Goal: Information Seeking & Learning: Find specific fact

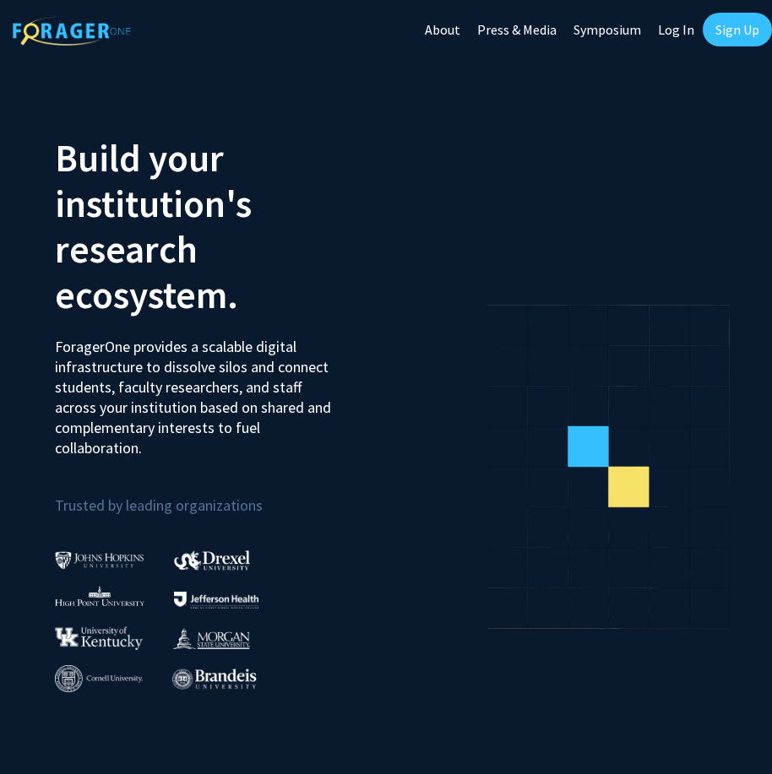
click at [667, 26] on link "Log In" at bounding box center [675, 29] width 53 height 59
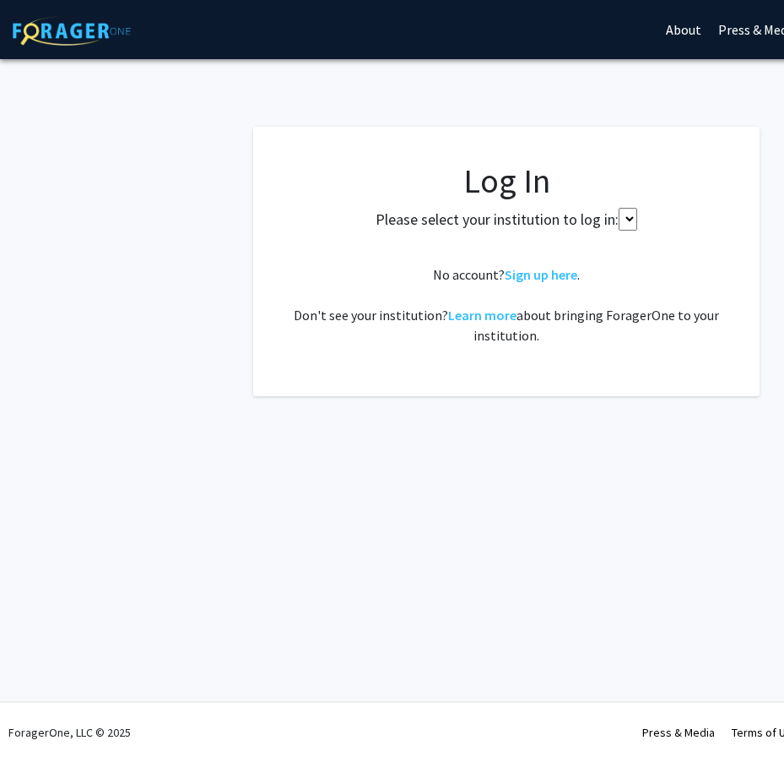
select select
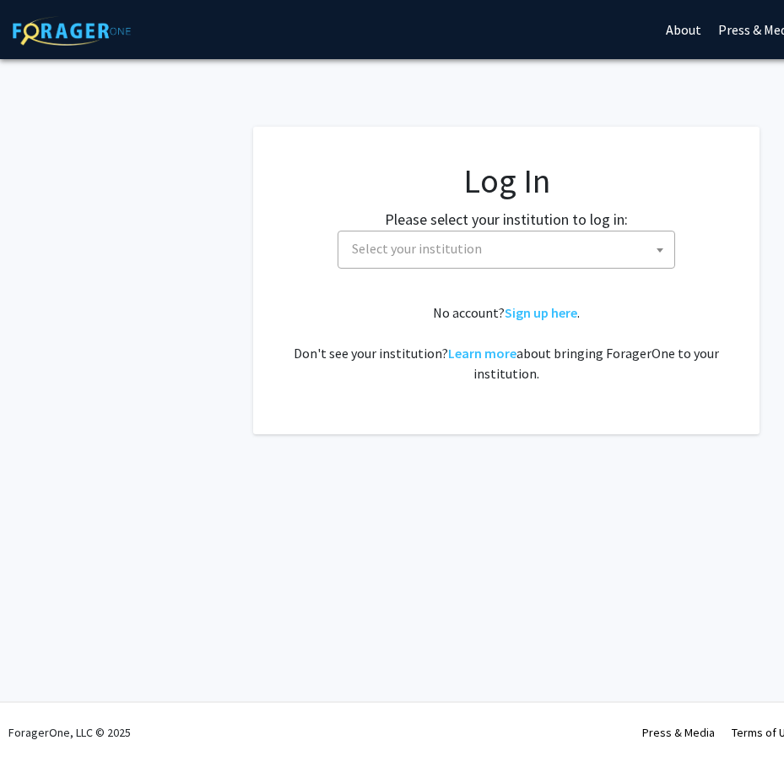
click at [447, 254] on span "Select your institution" at bounding box center [417, 248] width 130 height 17
type input "mi"
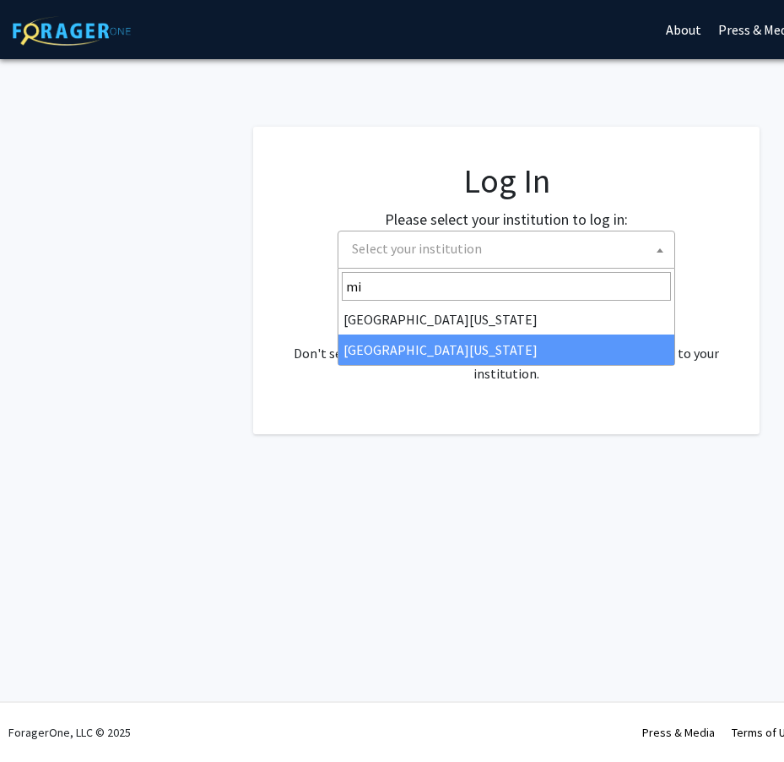
select select "33"
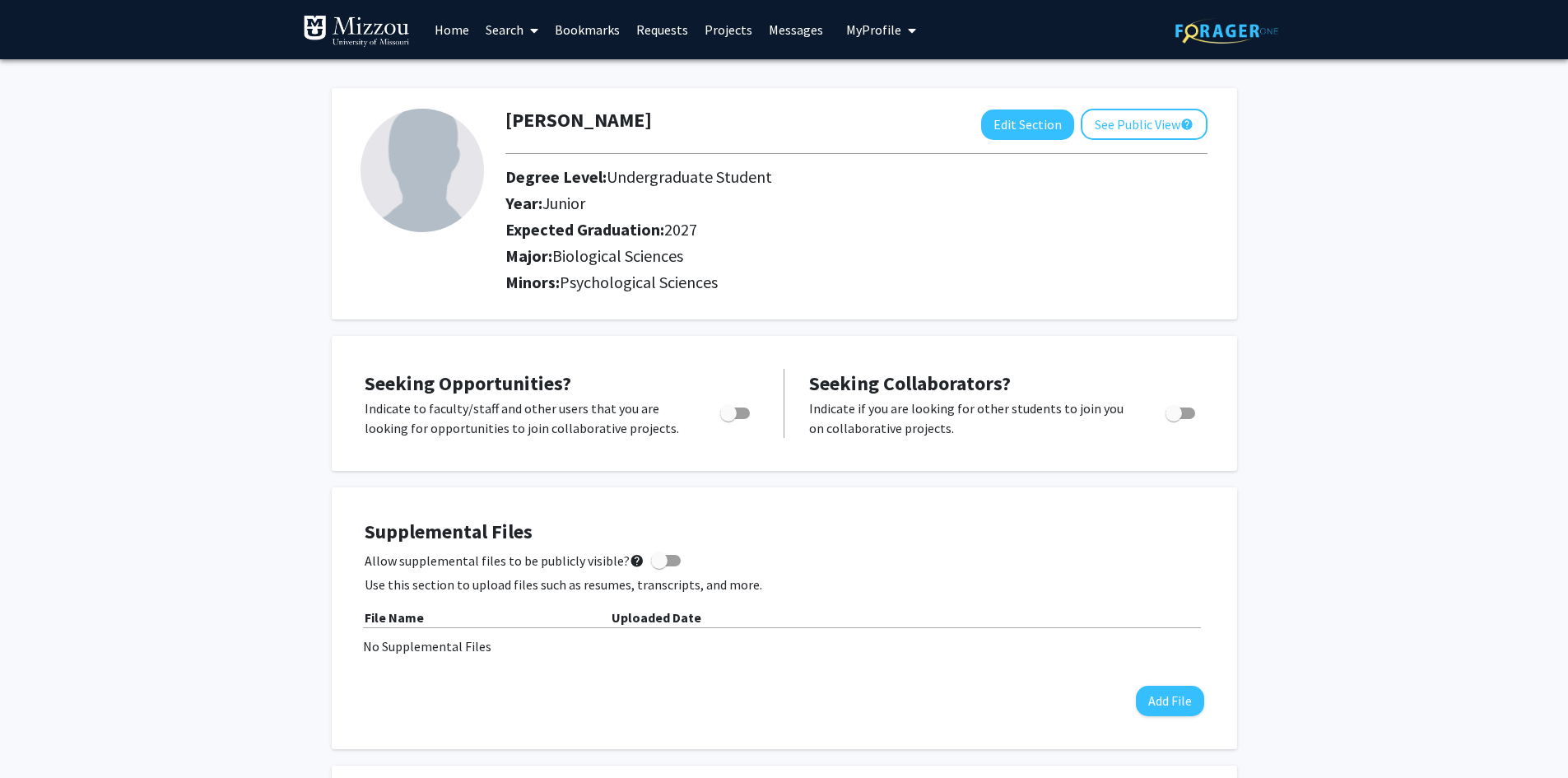
click at [491, 26] on link "Search" at bounding box center [512, 29] width 69 height 58
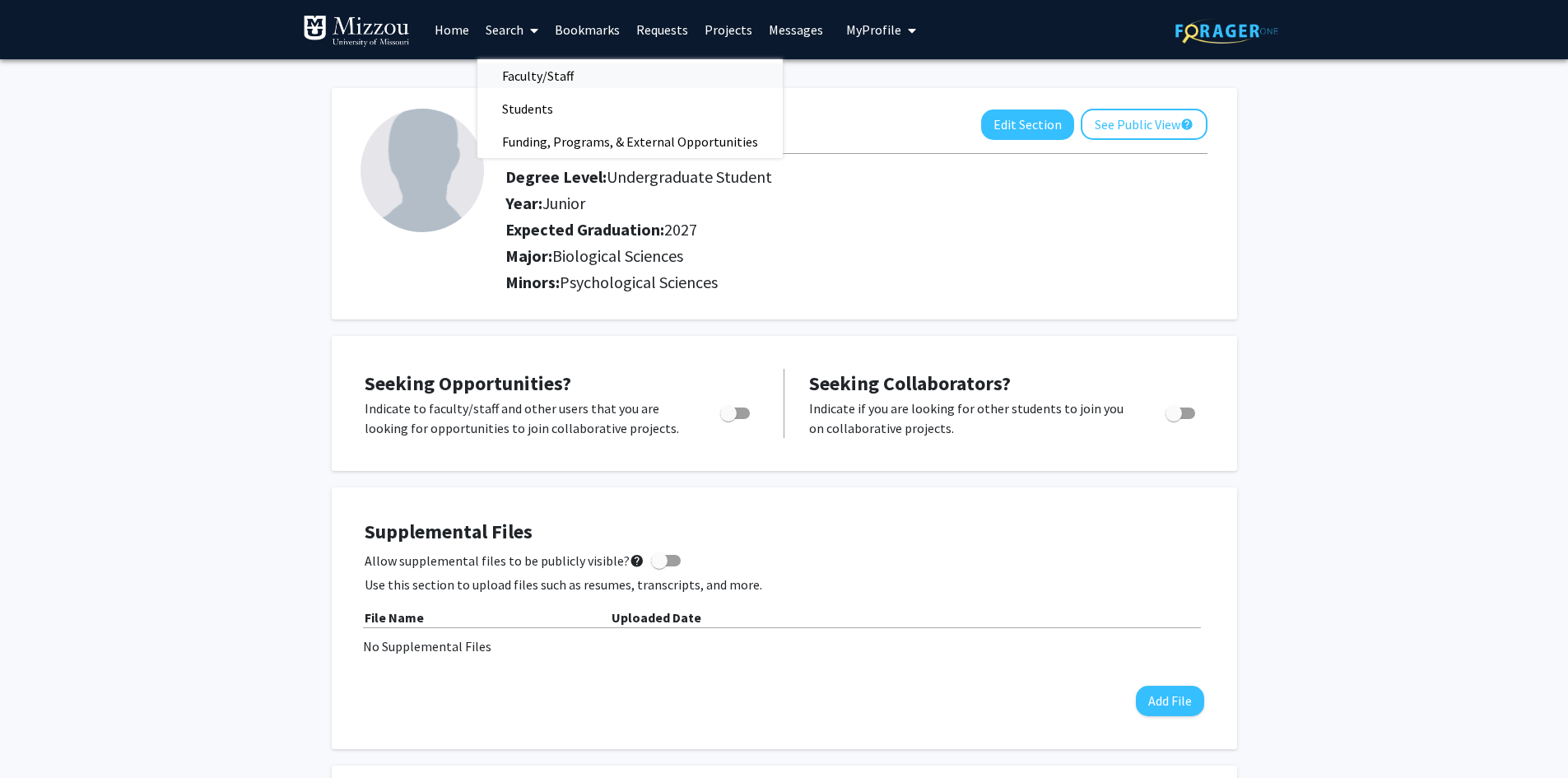
click at [528, 77] on span "Faculty/Staff" at bounding box center [538, 76] width 121 height 33
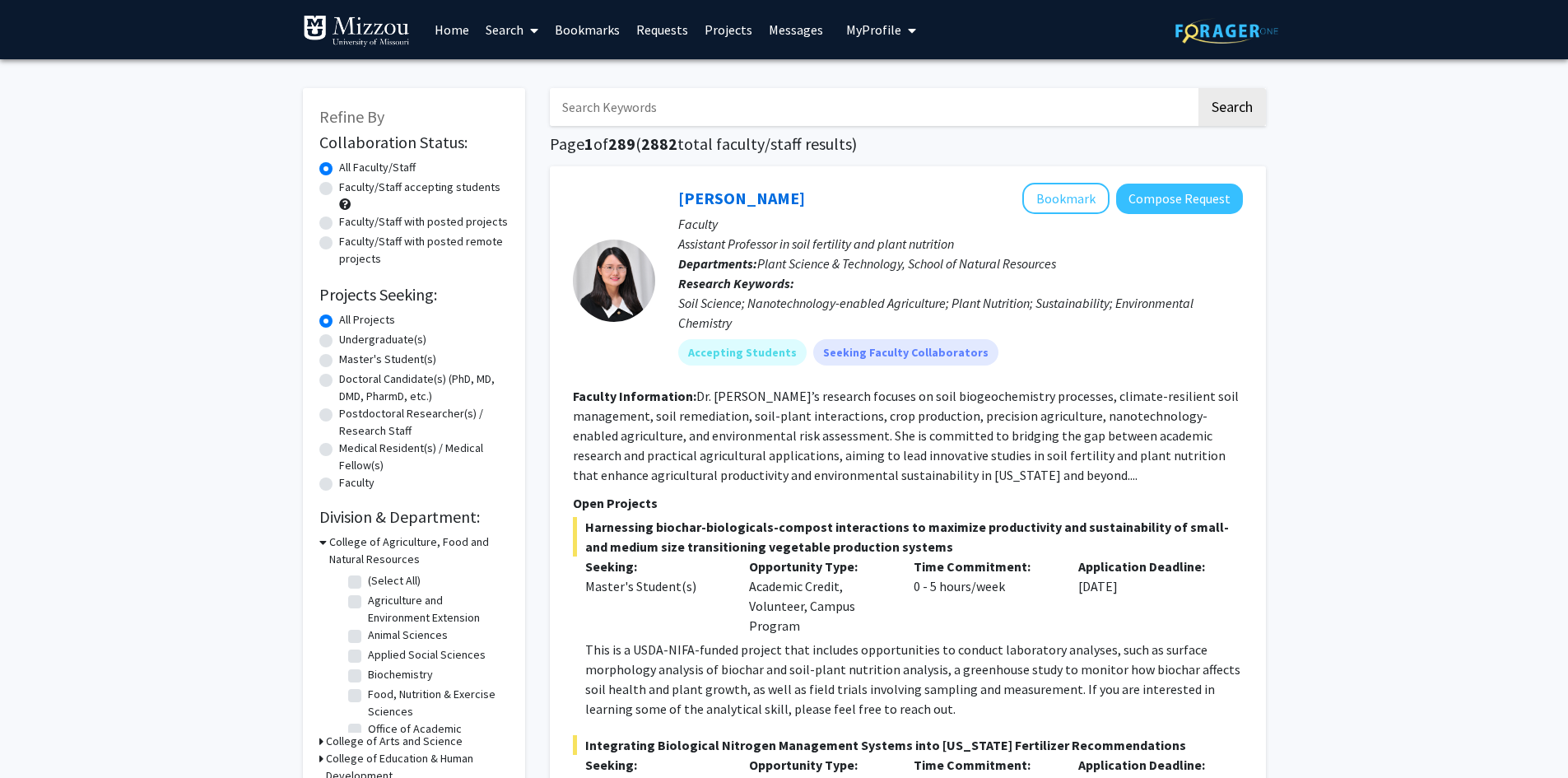
click at [716, 116] on input "Search Keywords" at bounding box center [873, 106] width 647 height 38
type input "c"
type input "nanotechnology"
click at [1198, 88] on button "Search" at bounding box center [1232, 106] width 67 height 38
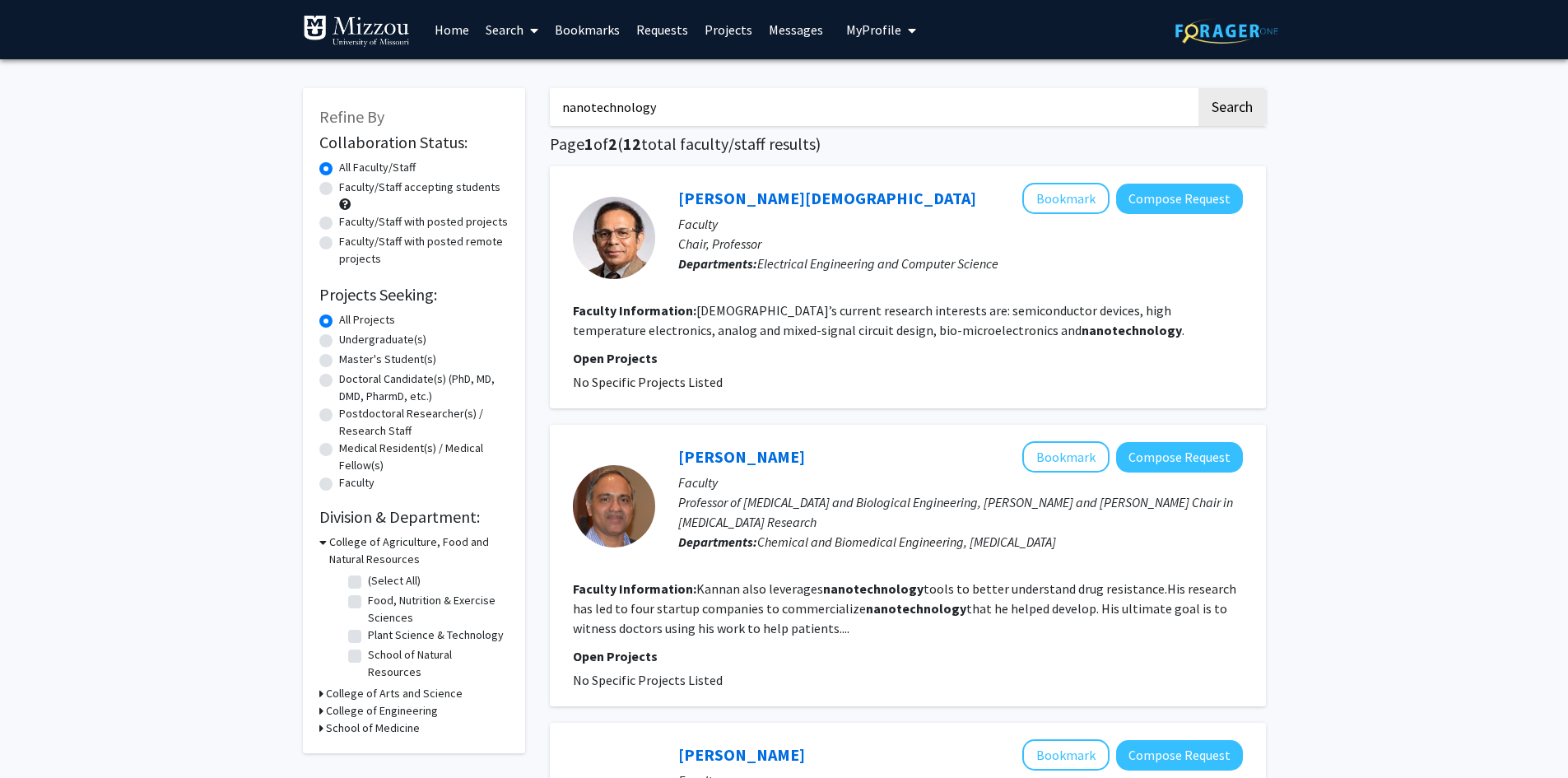
click at [339, 221] on label "Faculty/Staff with posted projects" at bounding box center [423, 222] width 169 height 18
click at [339, 221] on input "Faculty/Staff with posted projects" at bounding box center [344, 218] width 11 height 11
radio input "true"
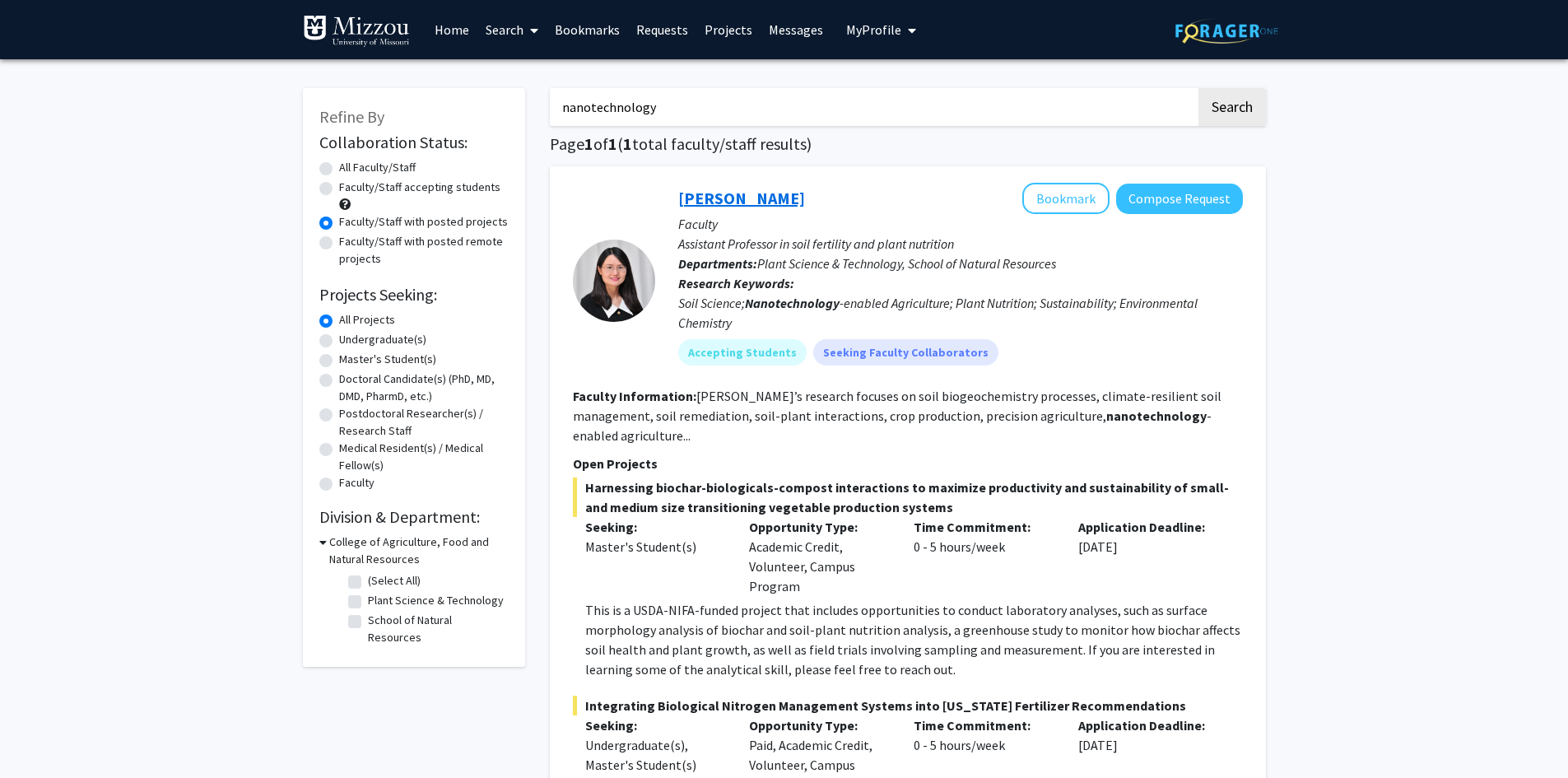
click at [729, 202] on link "Xiaoping Xin" at bounding box center [742, 197] width 127 height 20
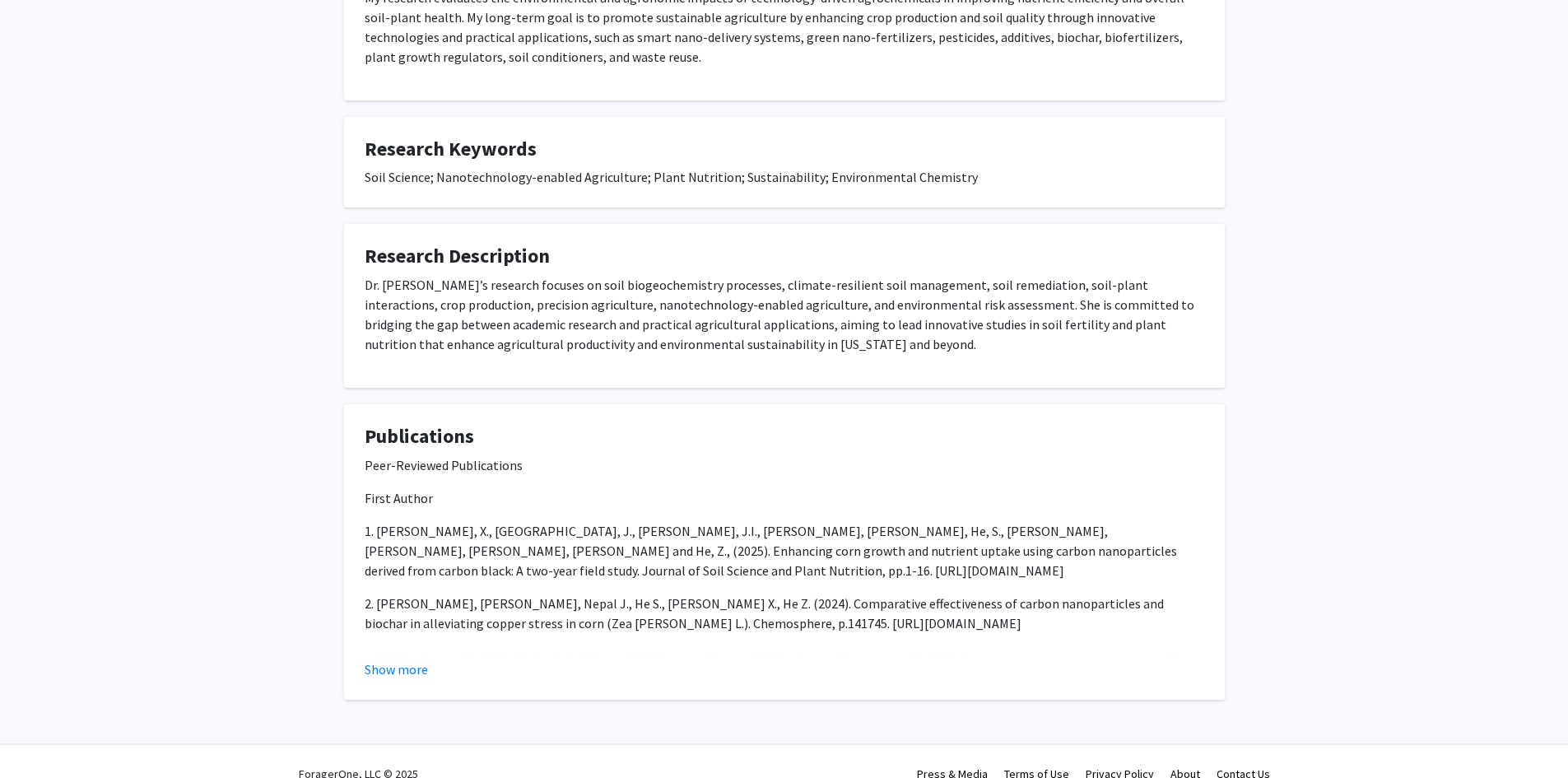
scroll to position [777, 0]
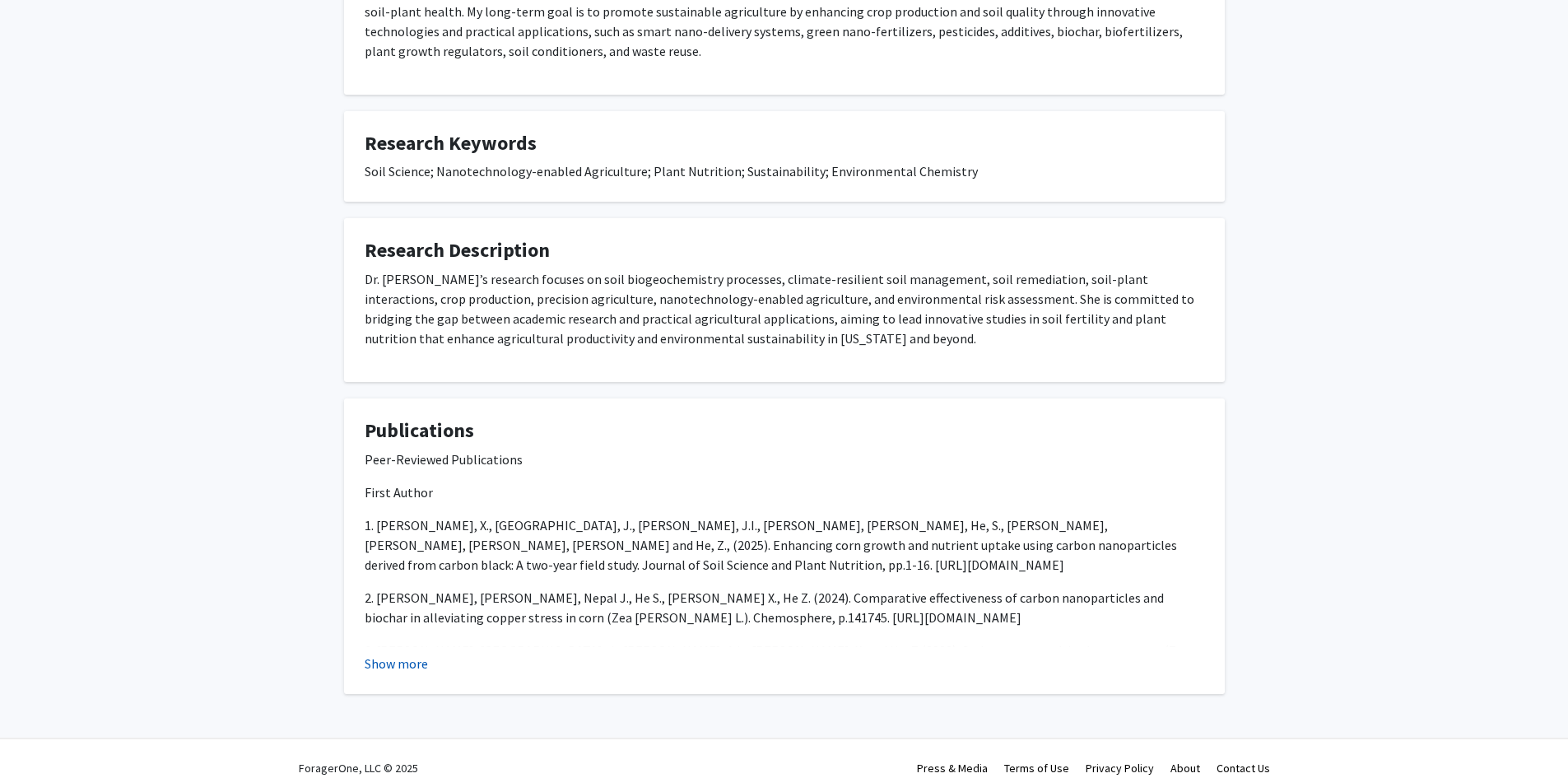
click at [417, 669] on button "Show more" at bounding box center [396, 663] width 63 height 19
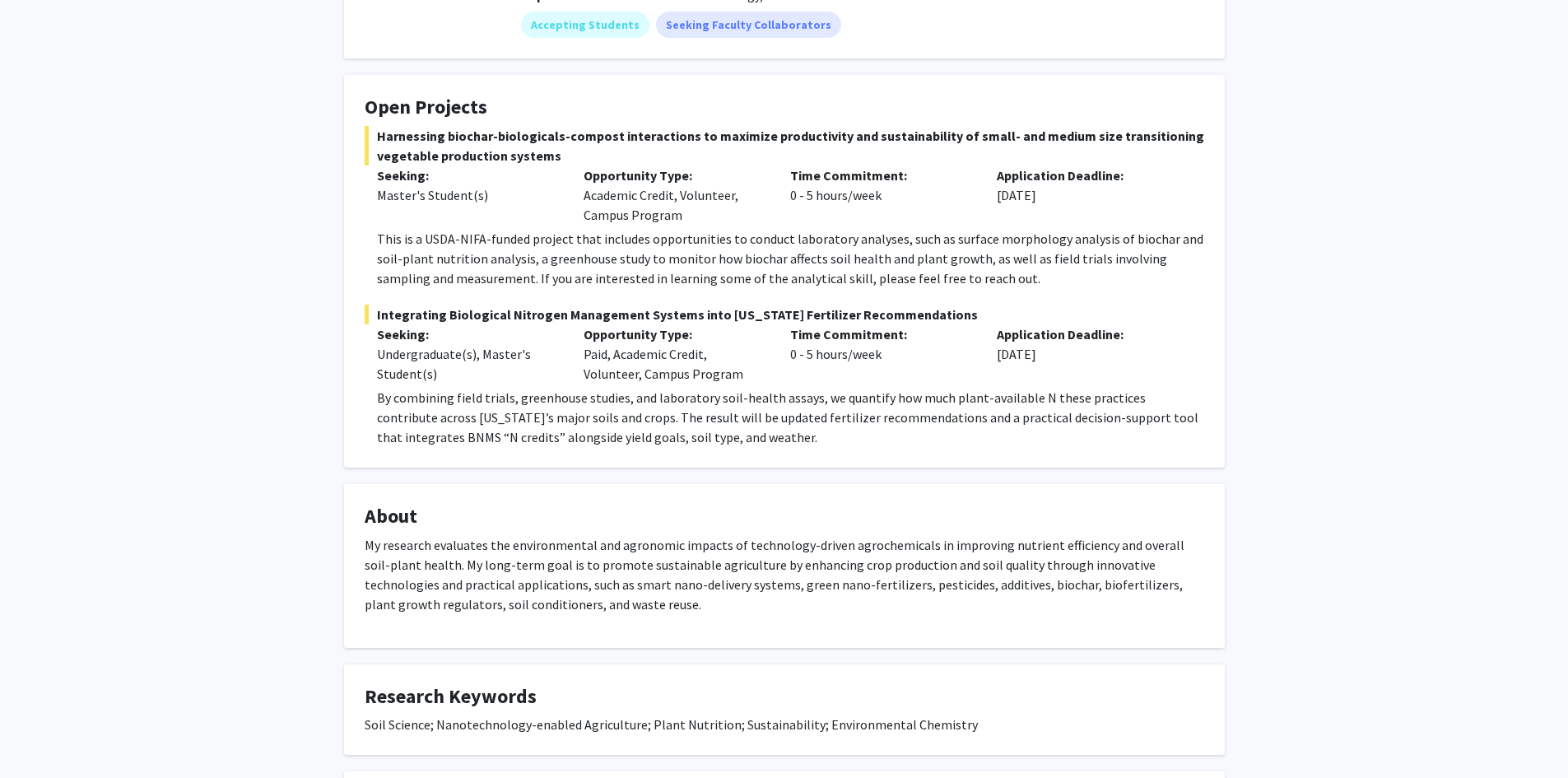
scroll to position [0, 0]
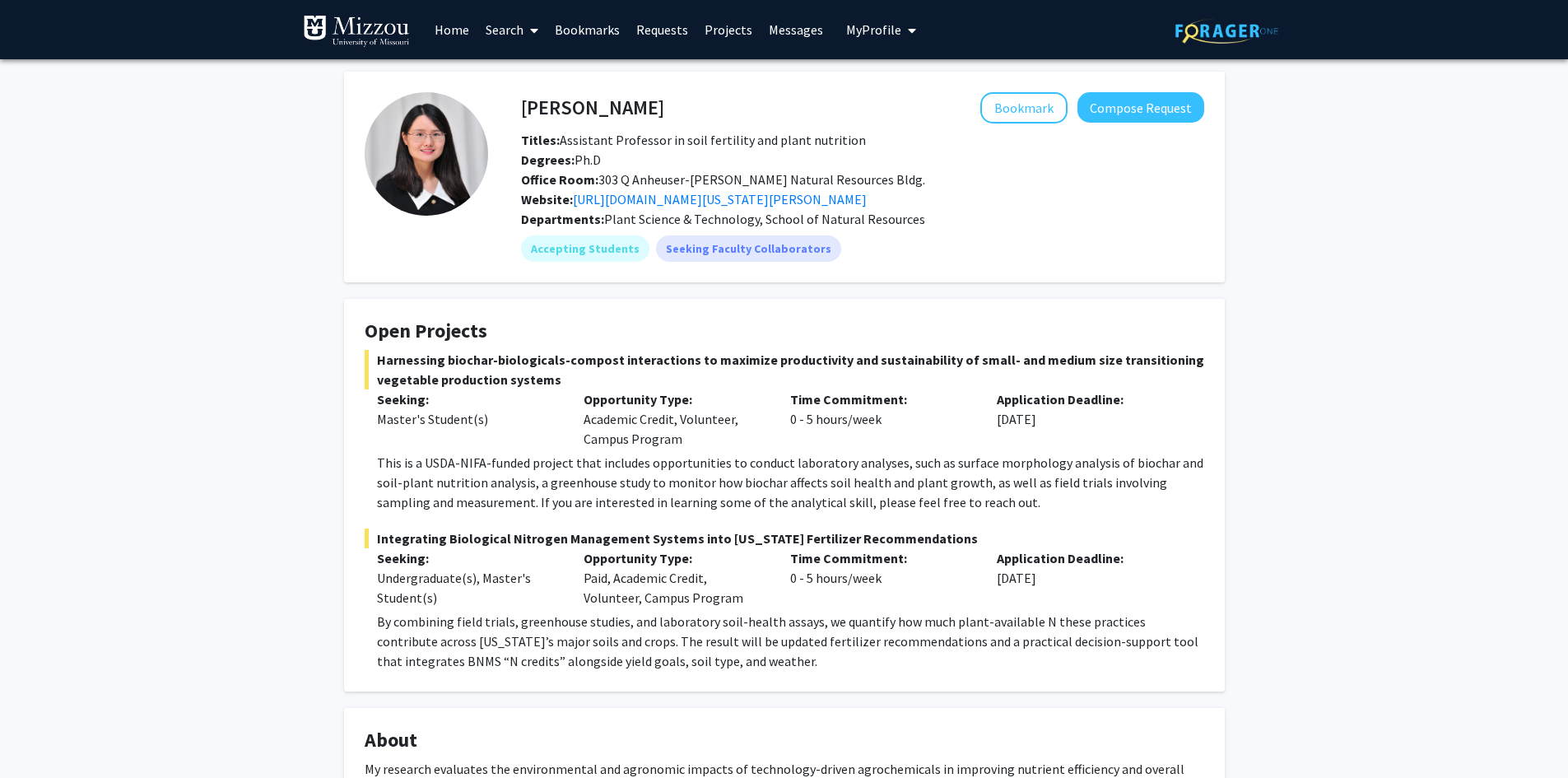
click at [864, 42] on button "My Profile" at bounding box center [882, 29] width 80 height 59
click at [919, 77] on span "Aylin Kalabak" at bounding box center [949, 76] width 99 height 19
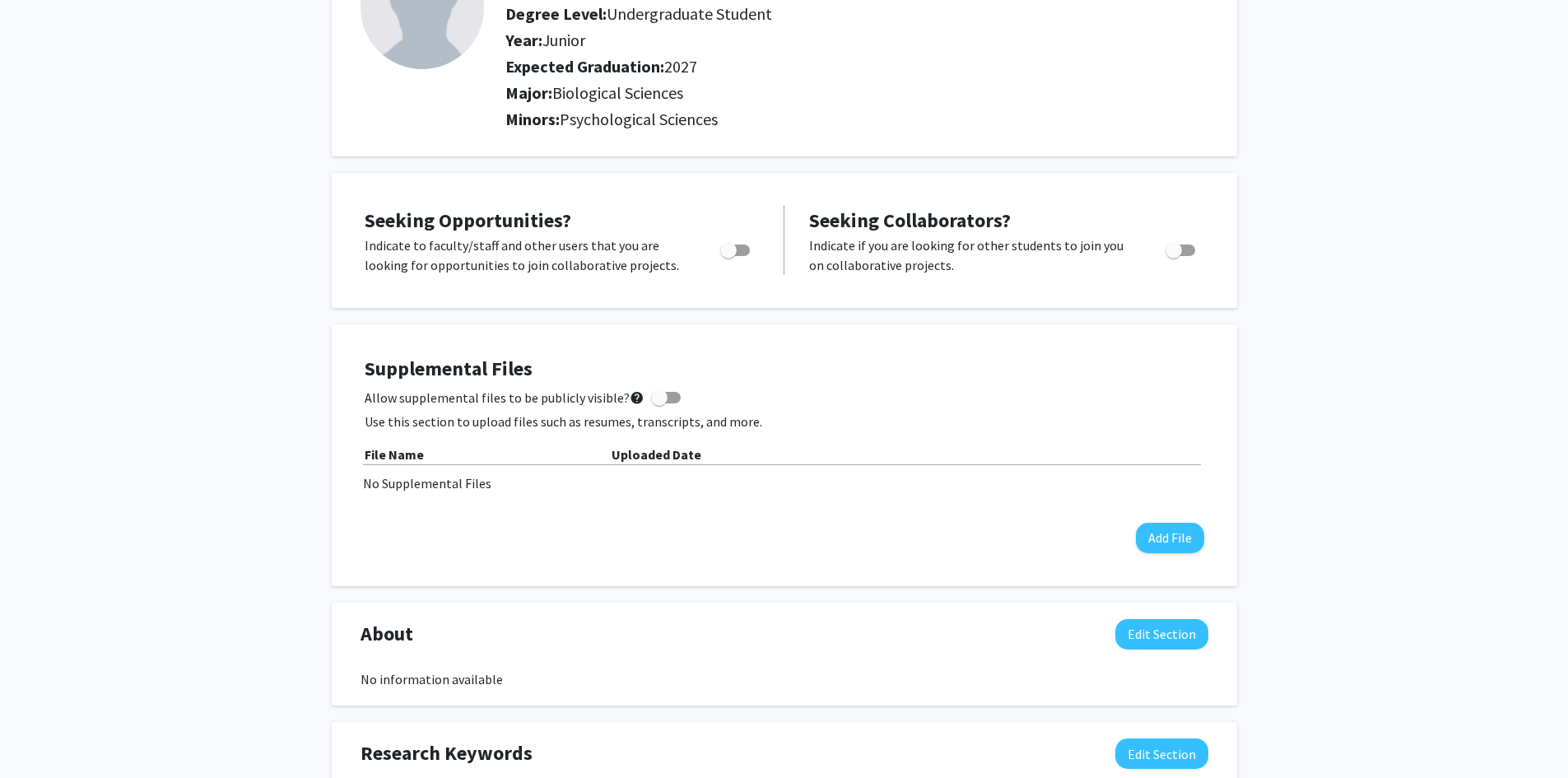
scroll to position [165, 0]
drag, startPoint x: 363, startPoint y: 483, endPoint x: 512, endPoint y: 486, distance: 149.0
click at [511, 486] on div "No Supplemental Files" at bounding box center [784, 482] width 843 height 19
click at [512, 486] on div "No Supplemental Files" at bounding box center [784, 482] width 843 height 19
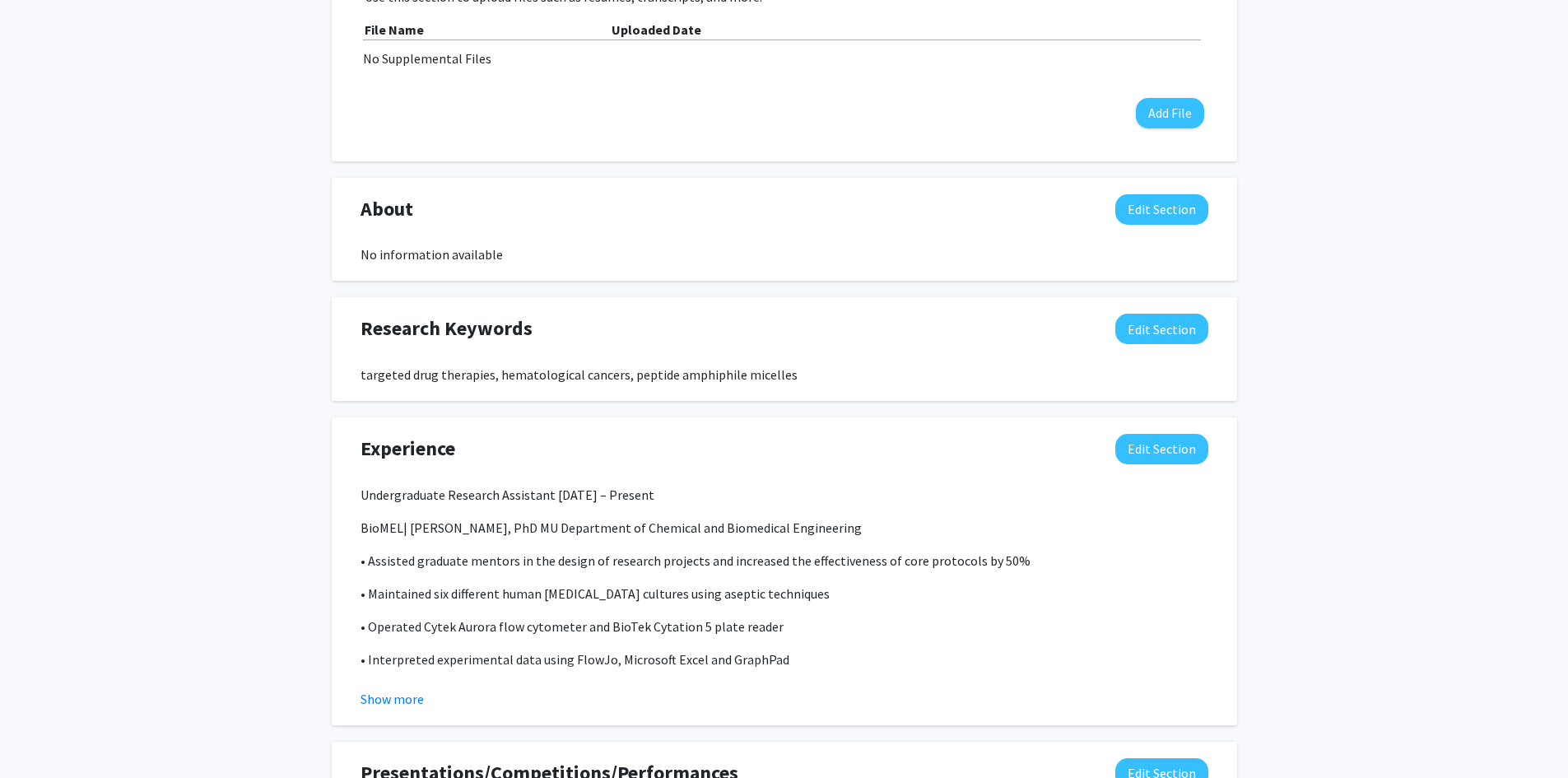
scroll to position [658, 0]
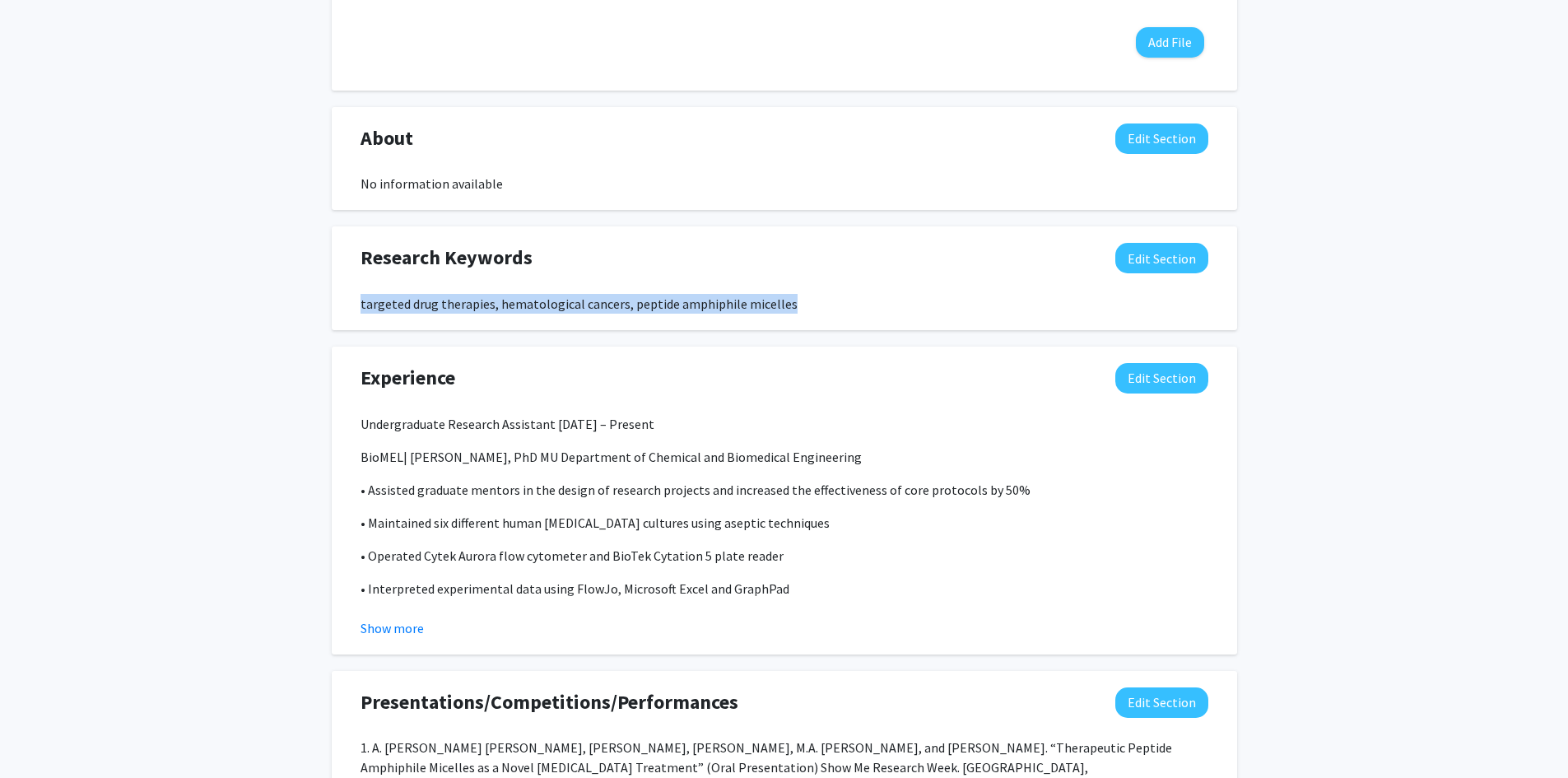
drag, startPoint x: 355, startPoint y: 305, endPoint x: 801, endPoint y: 306, distance: 446.0
click at [801, 306] on div "targeted drug therapies, hematological cancers, peptide amphiphile micelles" at bounding box center [784, 303] width 873 height 19
click at [235, 293] on div "Aylin Kalabak Edit Section See Public View help Degree Level: Undergraduate Stu…" at bounding box center [784, 329] width 1568 height 1857
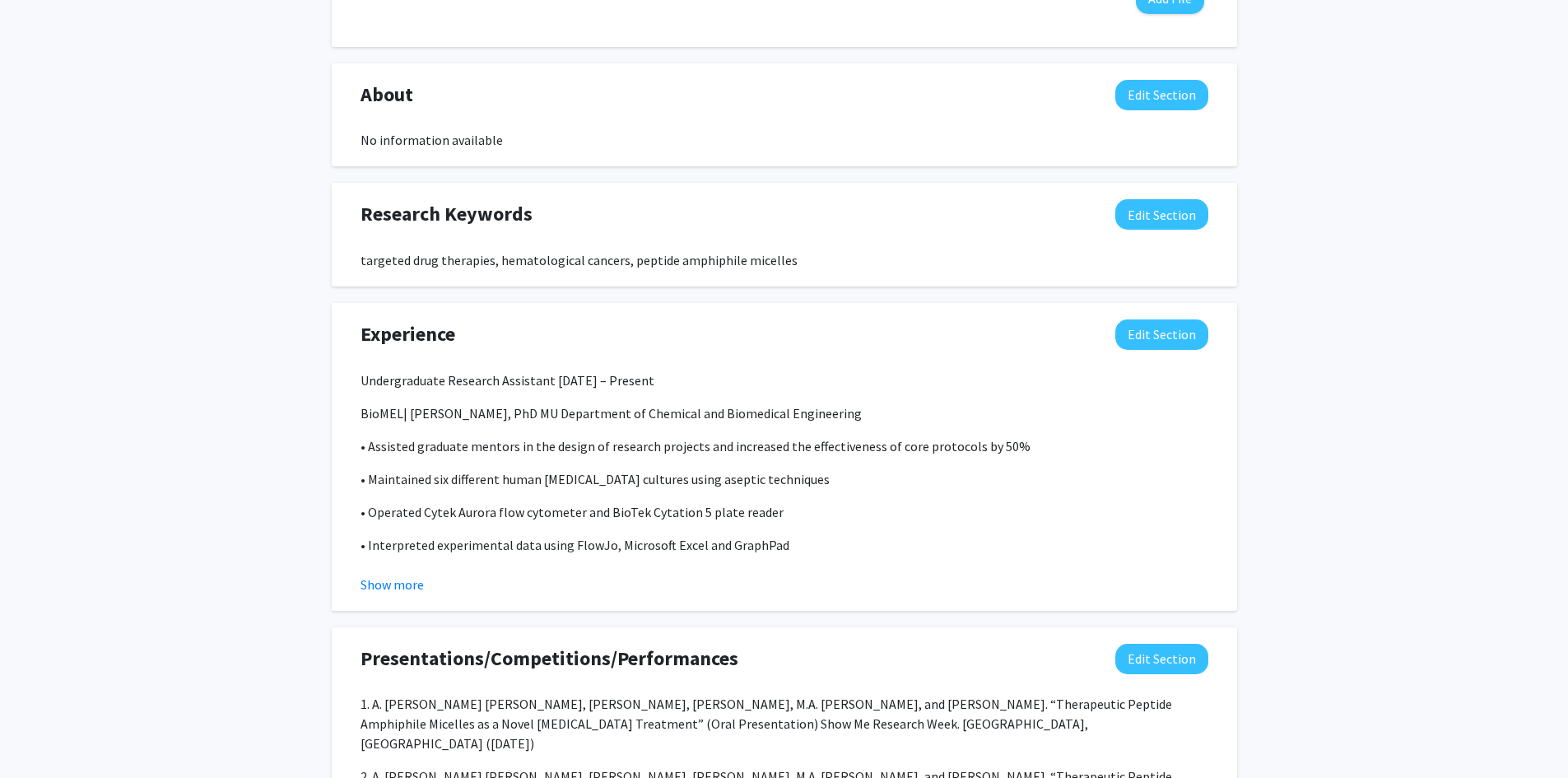
scroll to position [741, 0]
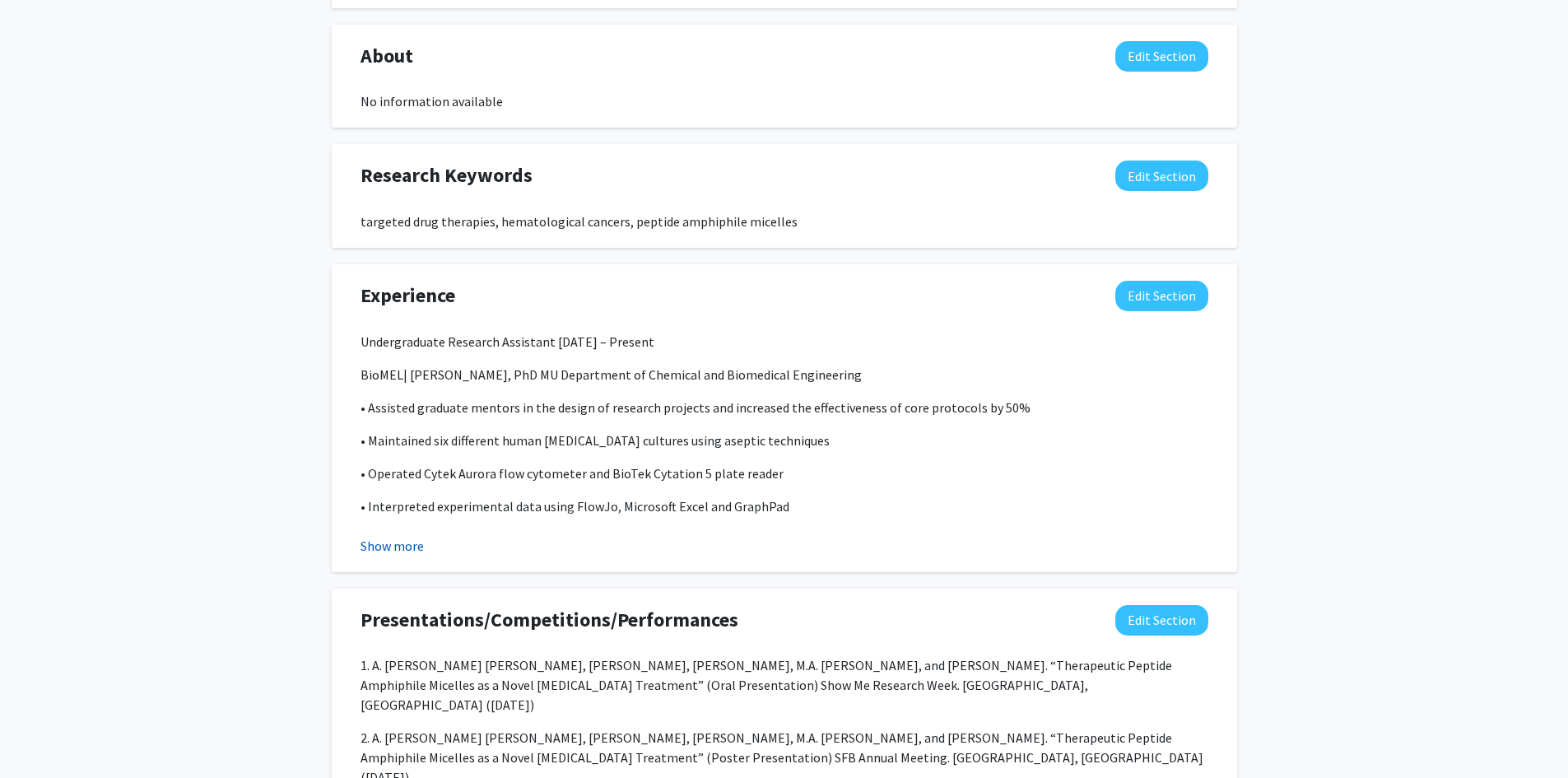
click at [412, 549] on button "Show more" at bounding box center [392, 546] width 63 height 19
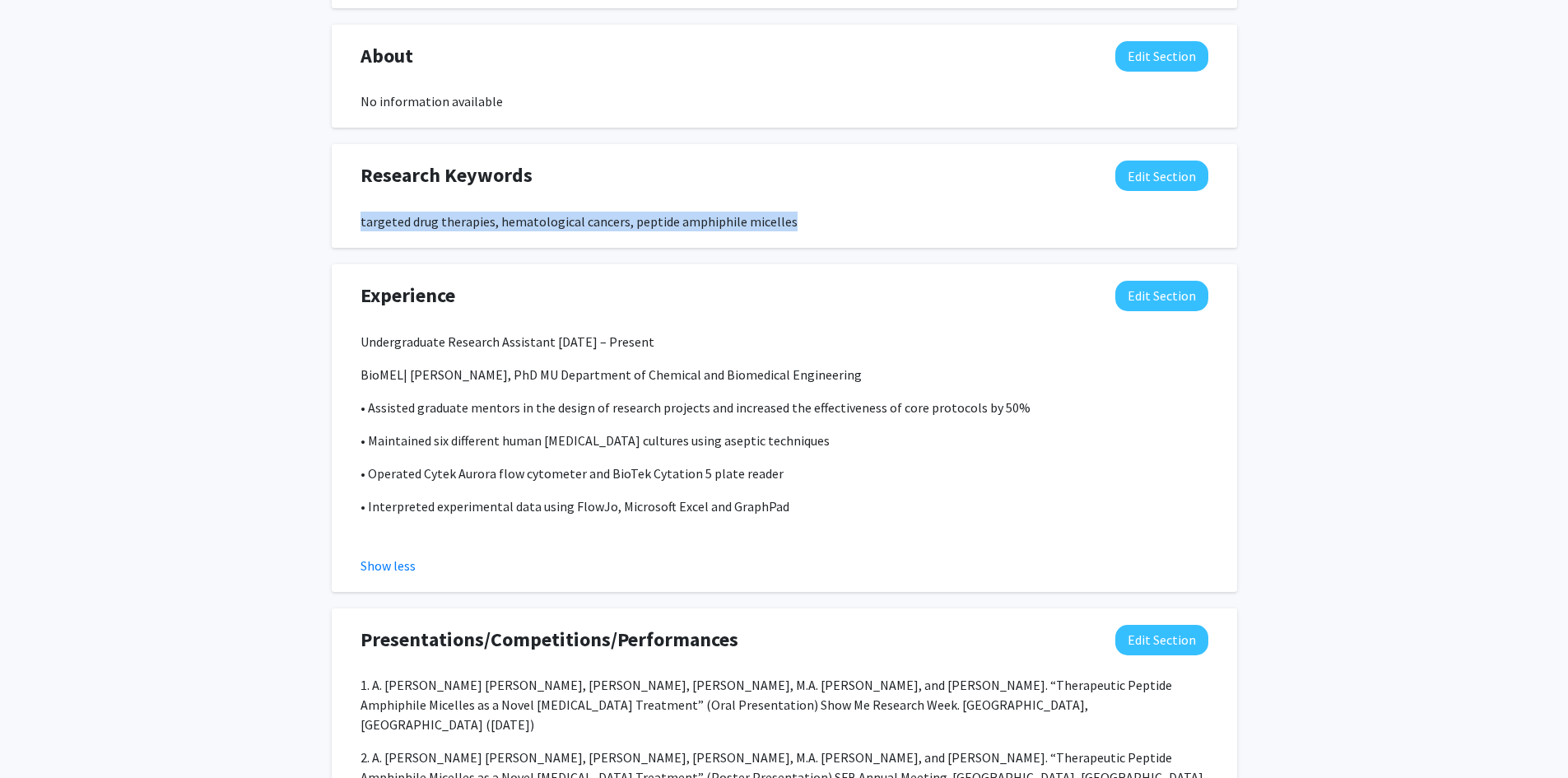
drag, startPoint x: 351, startPoint y: 222, endPoint x: 798, endPoint y: 217, distance: 447.0
click at [798, 217] on div "targeted drug therapies, hematological cancers, peptide amphiphile micelles" at bounding box center [784, 221] width 873 height 19
click at [798, 217] on div "targeted drug therapies, hematological cancers, peptide amphiphile micelles" at bounding box center [785, 221] width 848 height 19
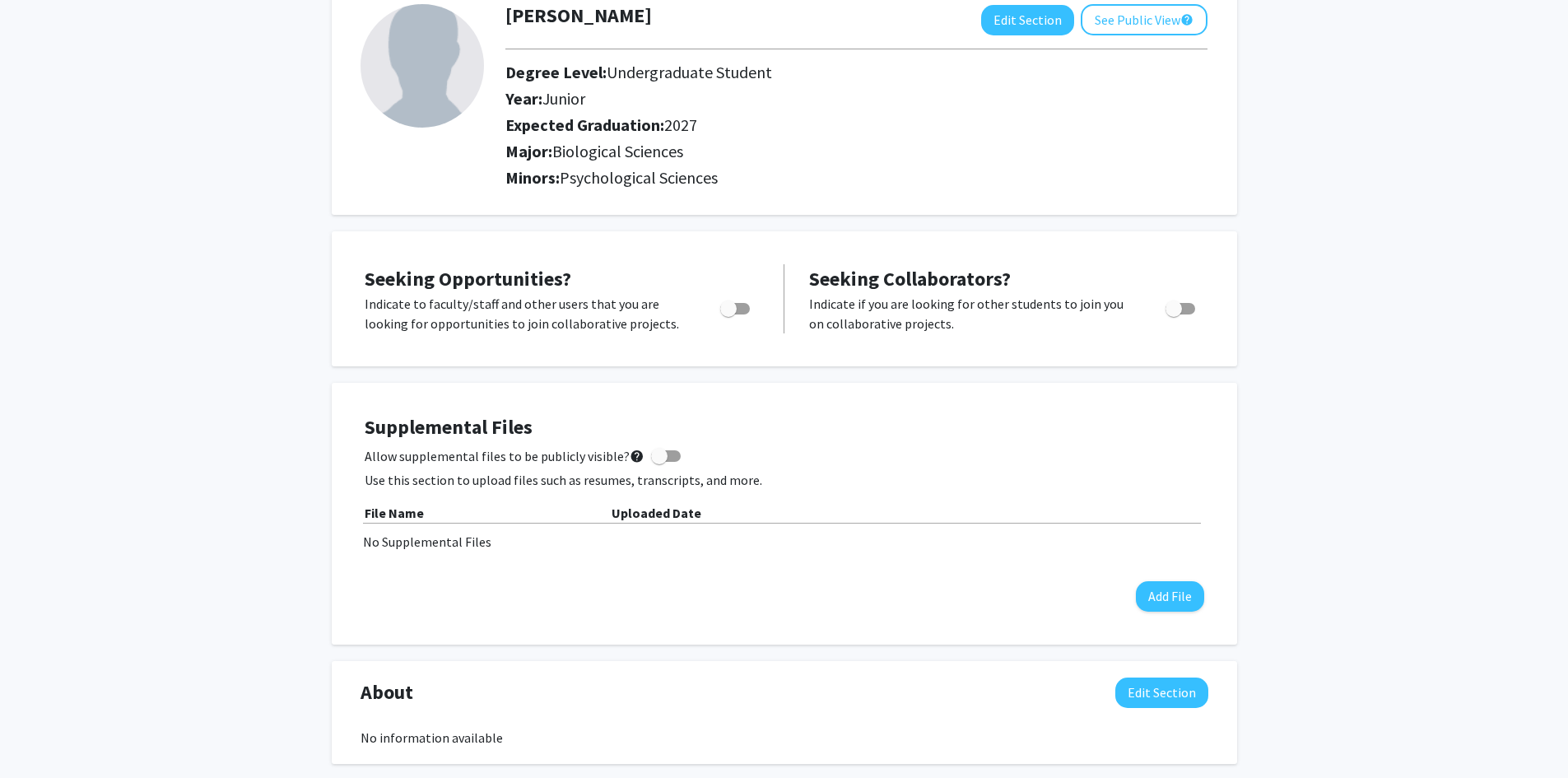
scroll to position [0, 0]
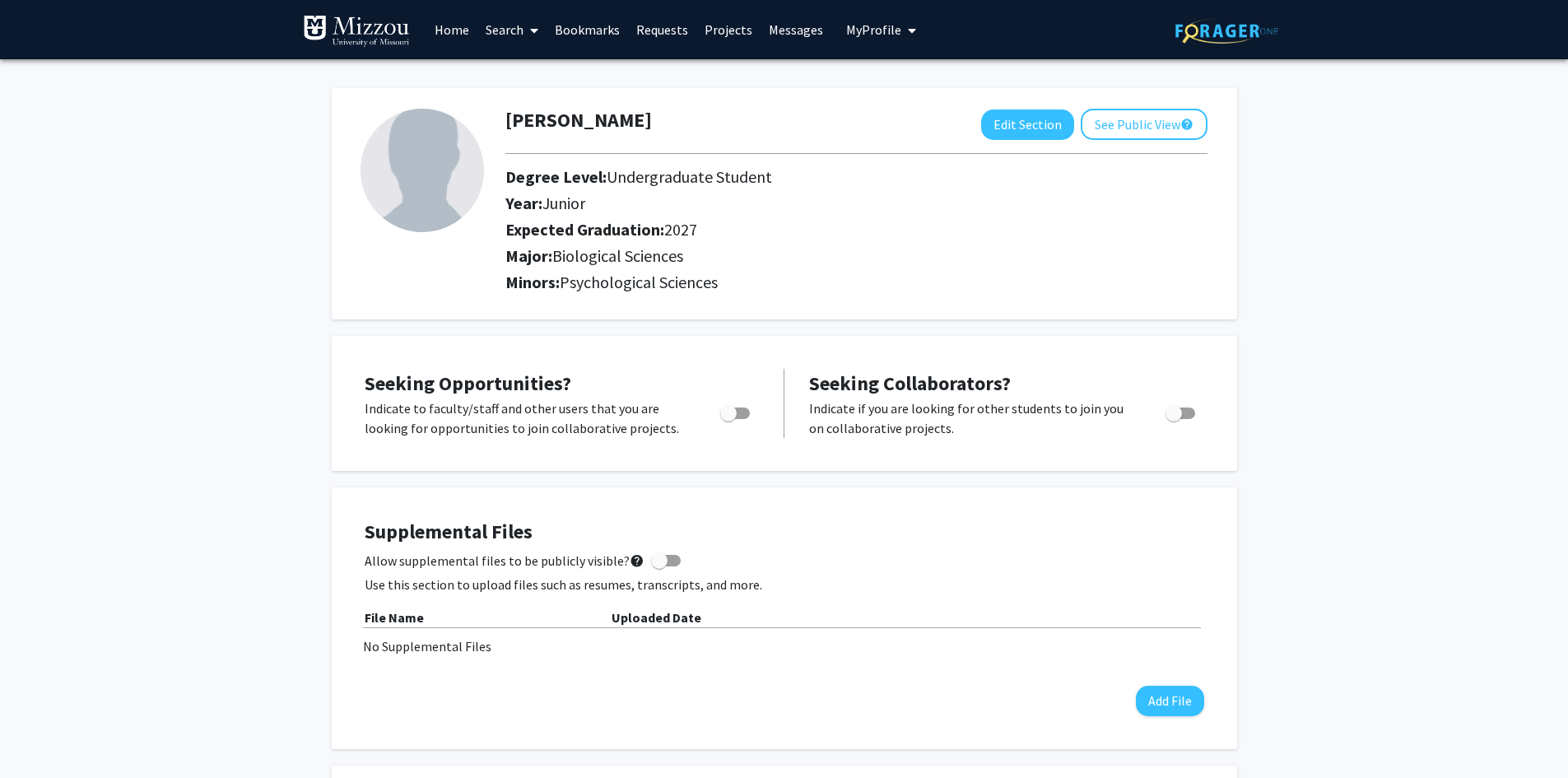
click at [871, 26] on span "My Profile" at bounding box center [874, 29] width 56 height 17
click at [867, 153] on link "Log Out" at bounding box center [932, 151] width 148 height 19
